Goal: Information Seeking & Learning: Learn about a topic

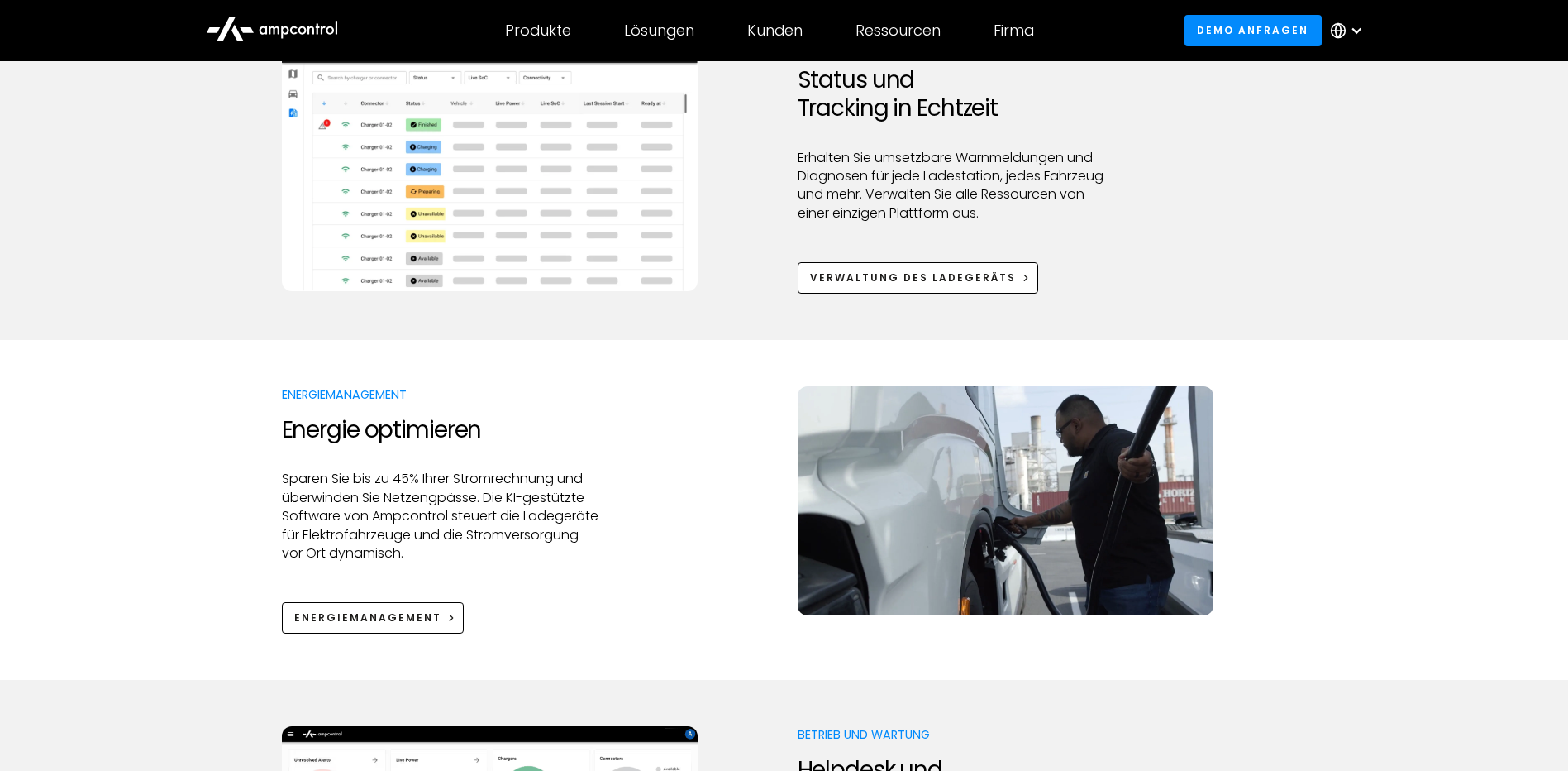
scroll to position [1324, 0]
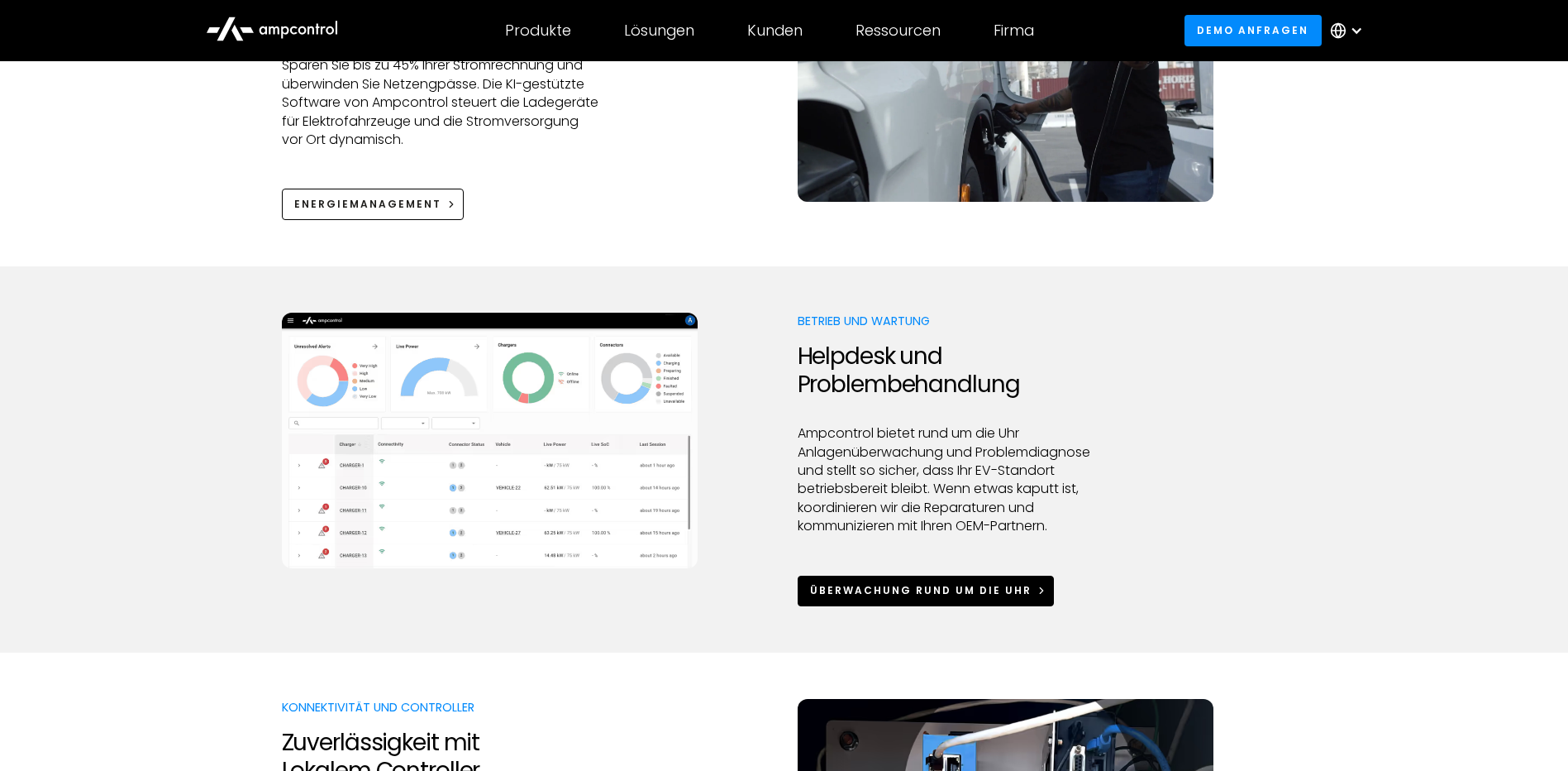
click at [859, 591] on div "Überwachung rund um die Uhr" at bounding box center [921, 591] width 221 height 15
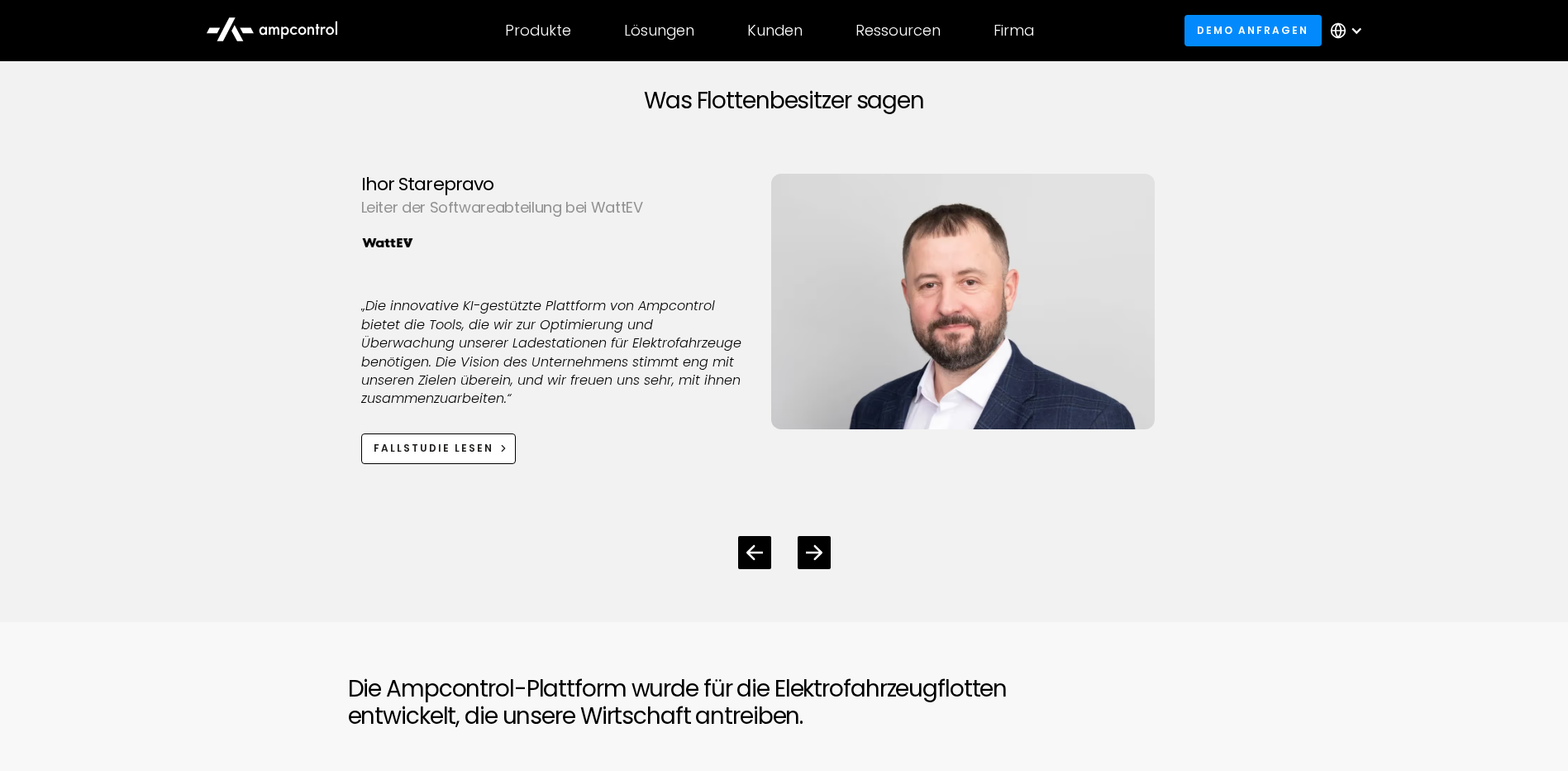
scroll to position [5129, 0]
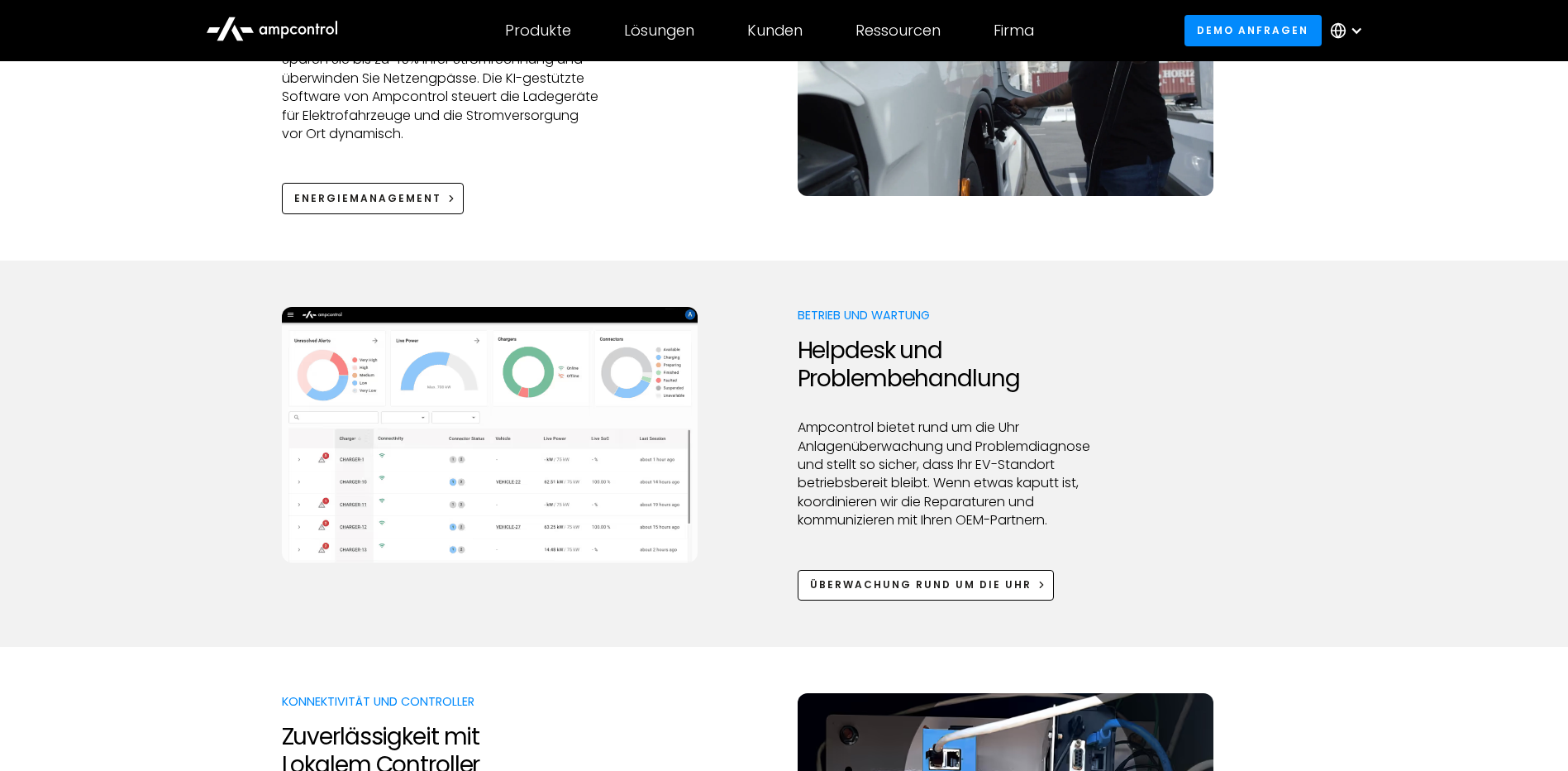
scroll to position [1324, 0]
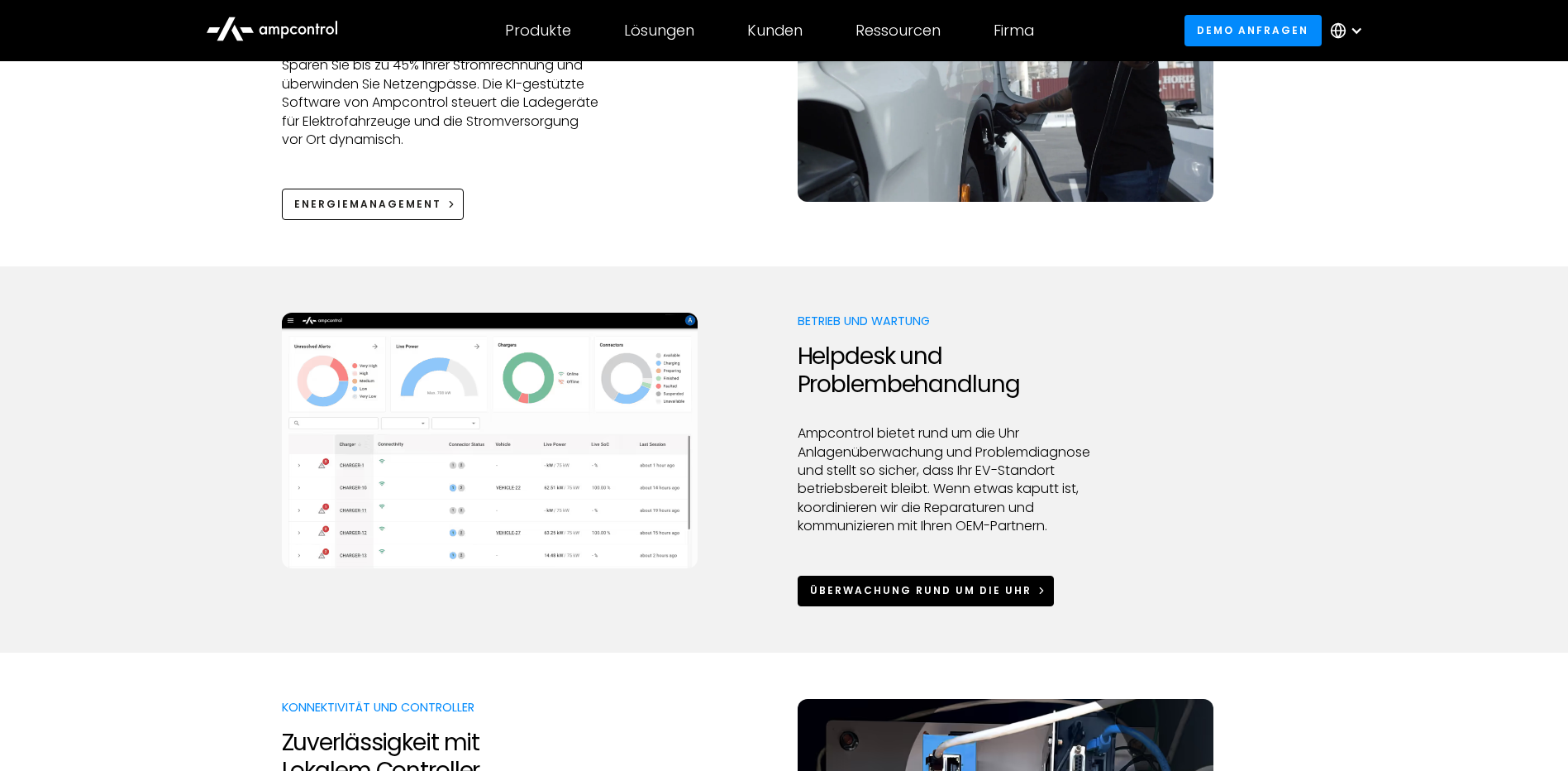
click at [929, 594] on div "Überwachung rund um die Uhr" at bounding box center [921, 591] width 221 height 15
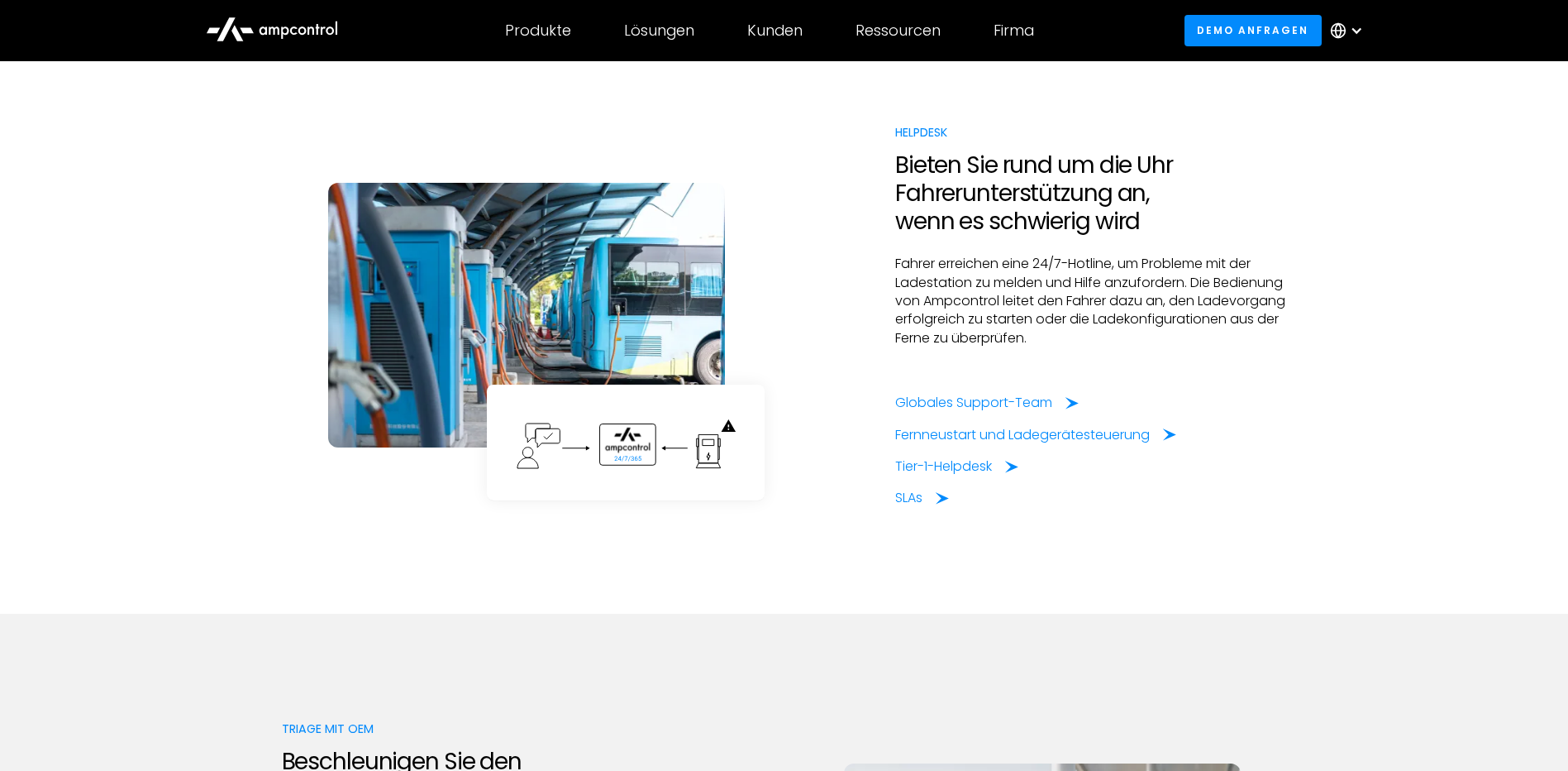
scroll to position [2565, 0]
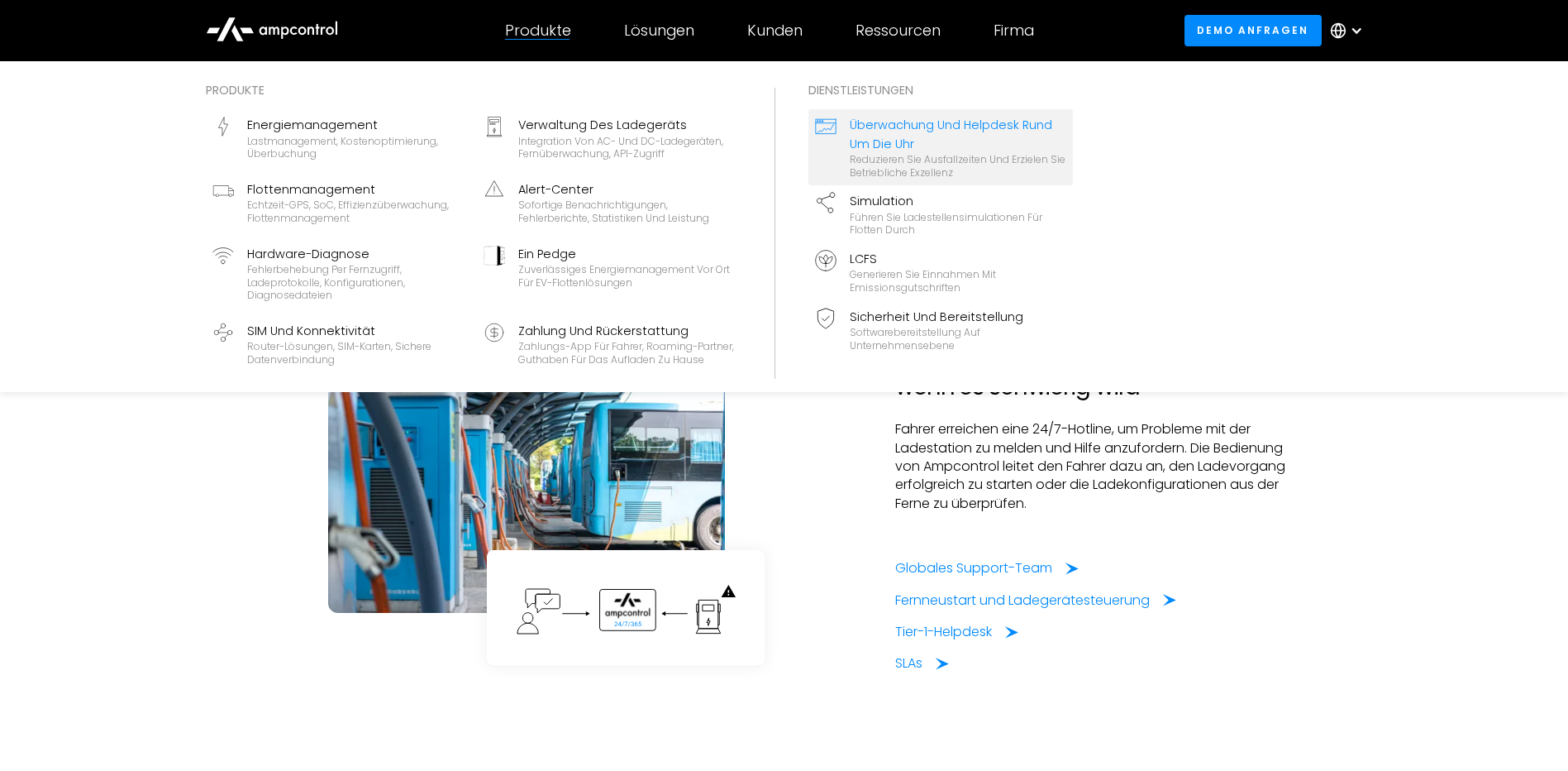
click at [556, 34] on div "Produkte" at bounding box center [537, 31] width 66 height 18
click at [330, 194] on div "Flottenmanagement" at bounding box center [356, 190] width 216 height 18
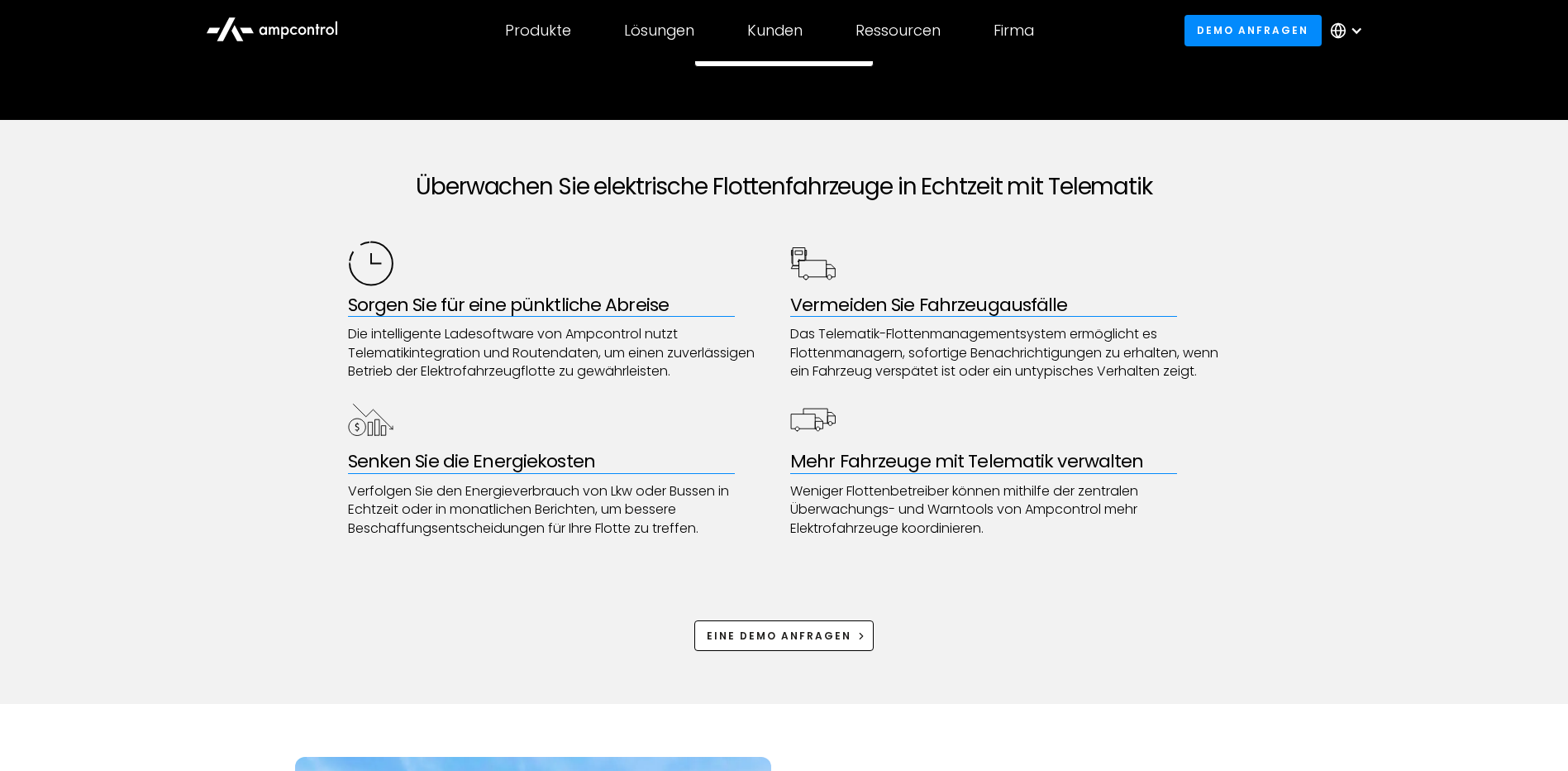
scroll to position [744, 0]
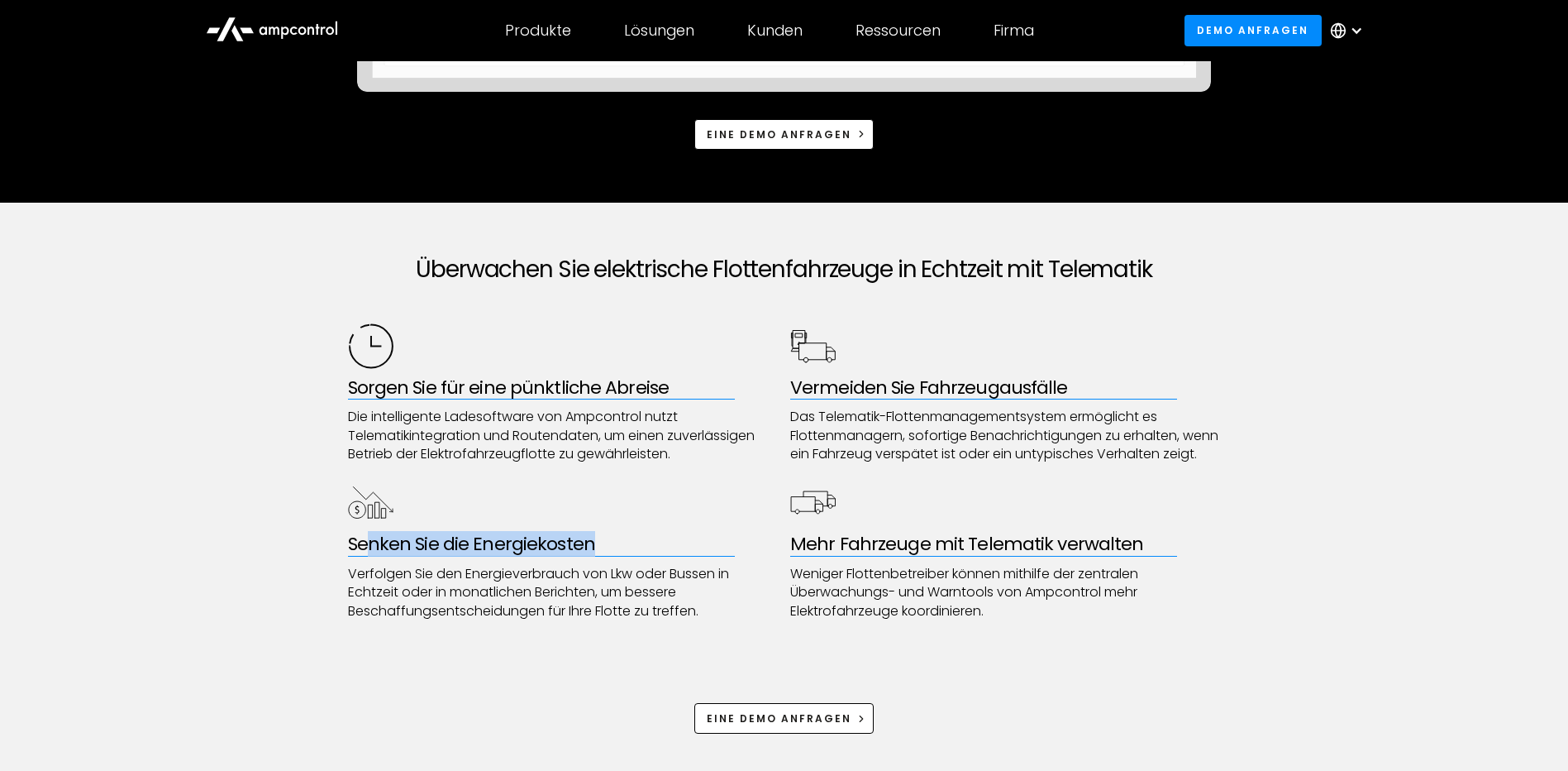
drag, startPoint x: 589, startPoint y: 557, endPoint x: 364, endPoint y: 560, distance: 225.0
click at [364, 555] on h3 "Senken Sie die Energiekosten" at bounding box center [563, 544] width 431 height 22
drag, startPoint x: 364, startPoint y: 560, endPoint x: 256, endPoint y: 565, distance: 108.1
click at [256, 565] on div "Überwachen Sie elektrische Flottenfahrzeuge in Echtzeit mit Telematik Sorgen Si…" at bounding box center [784, 495] width 1568 height 584
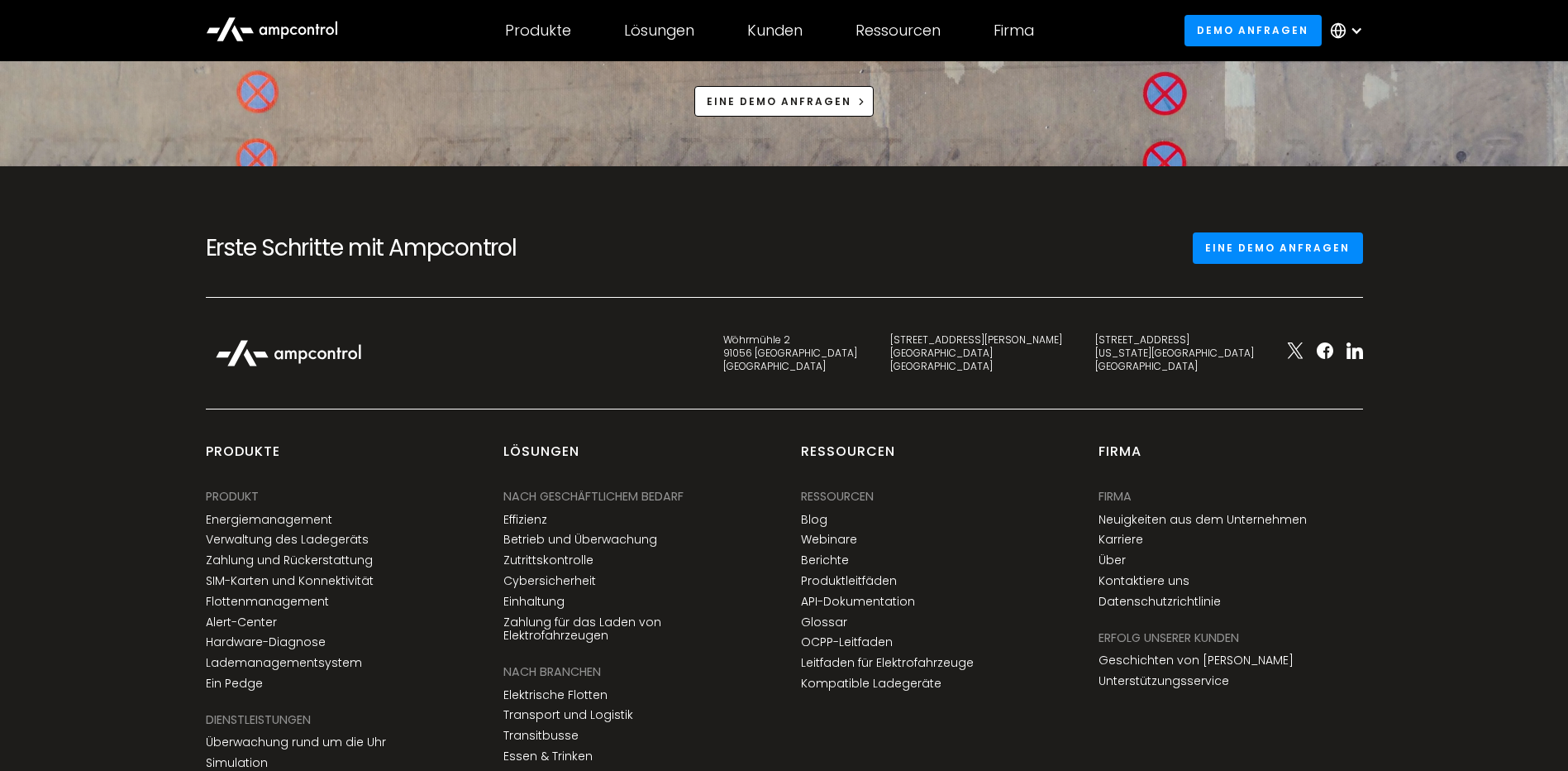
scroll to position [6287, 0]
